Goal: Find specific page/section: Find specific page/section

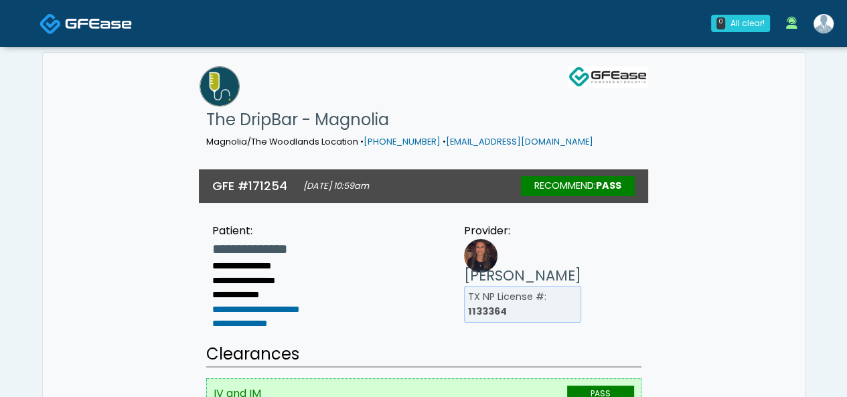
click at [289, 115] on h1 "The DripBar - Magnolia" at bounding box center [399, 119] width 387 height 27
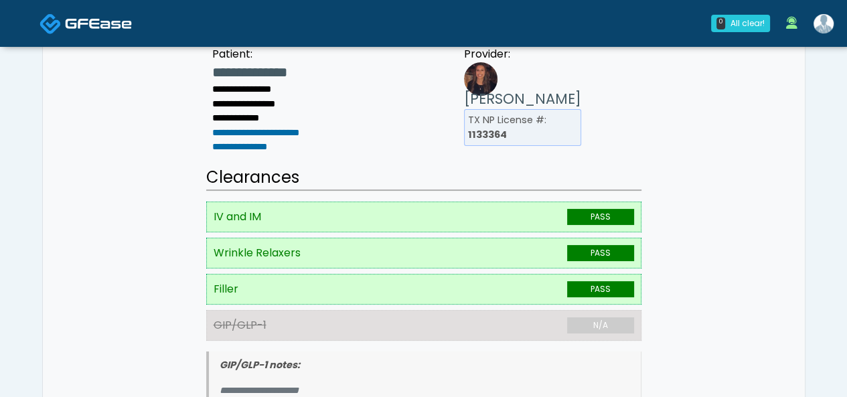
scroll to position [106, 0]
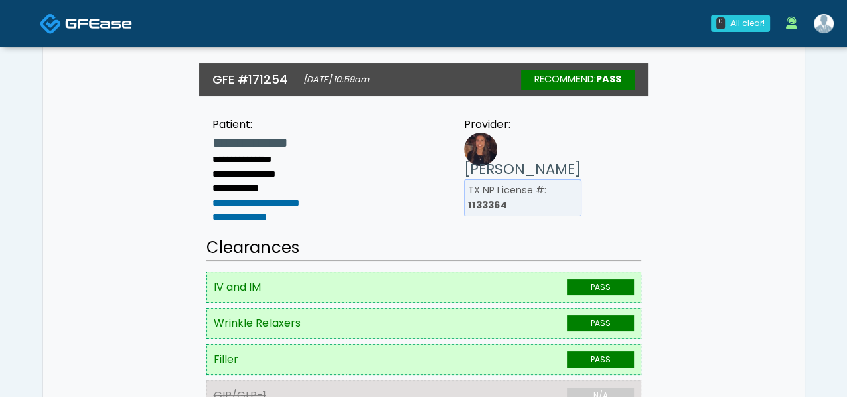
click at [121, 23] on img at bounding box center [98, 23] width 67 height 13
